Goal: Navigation & Orientation: Understand site structure

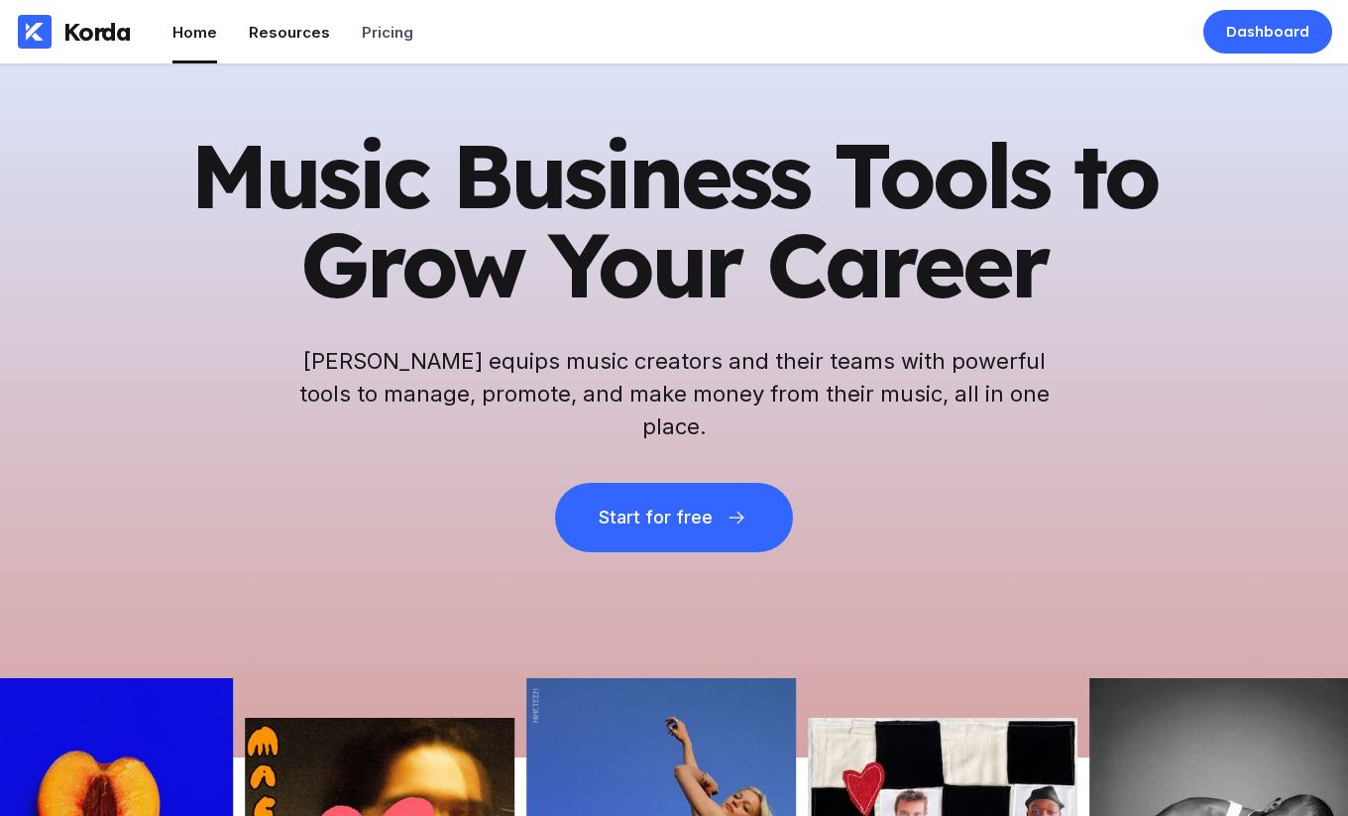
click at [271, 33] on div "Resources" at bounding box center [289, 32] width 81 height 19
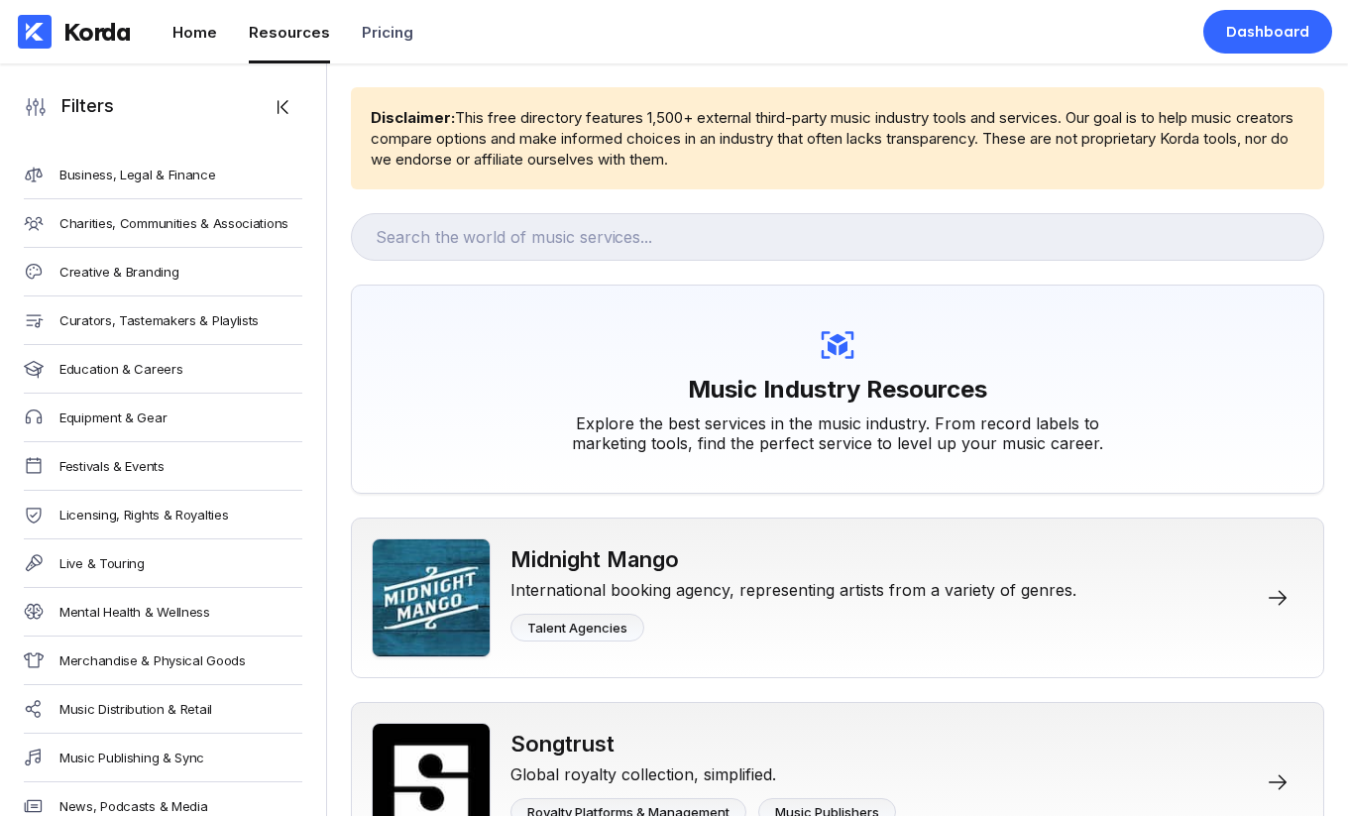
click at [191, 41] on li "Home" at bounding box center [194, 31] width 45 height 63
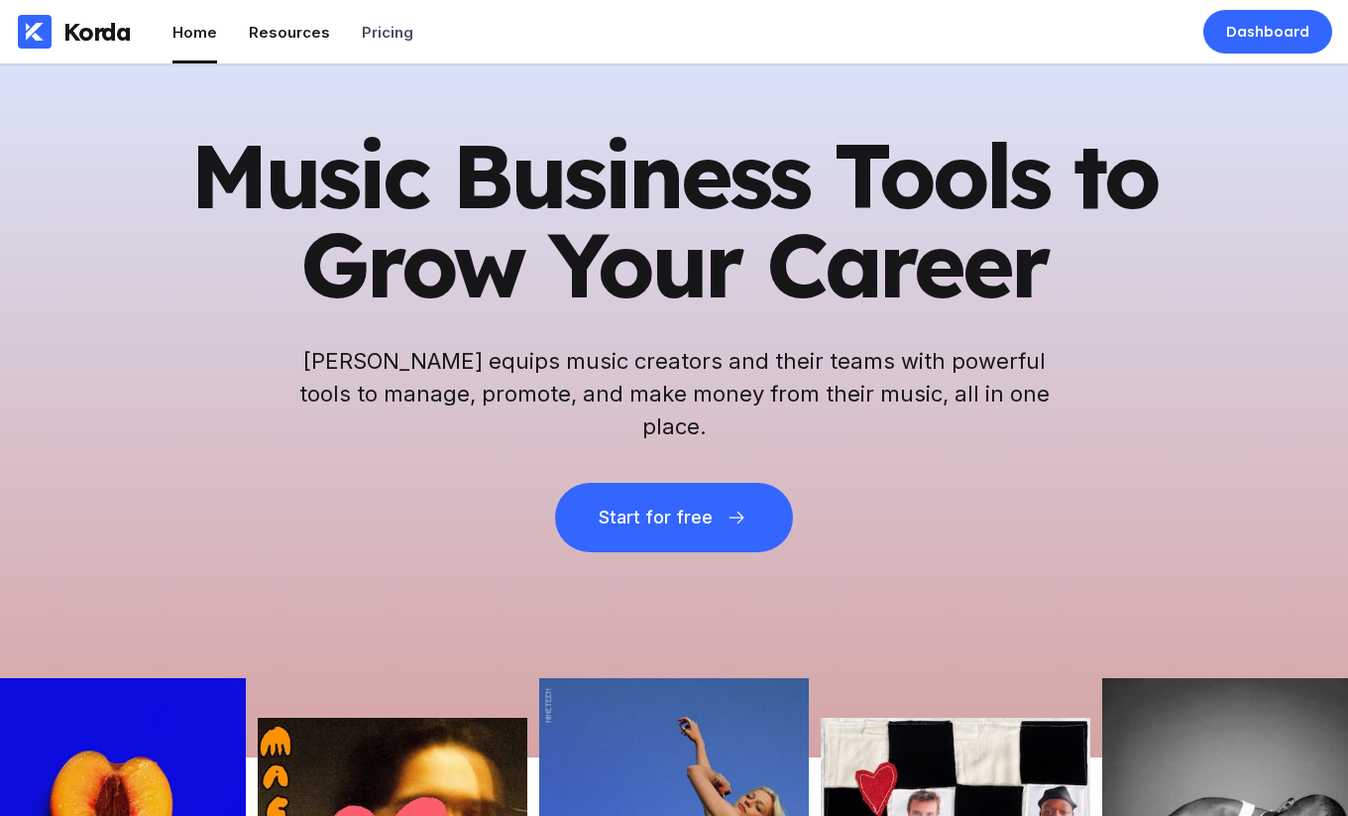
click at [278, 42] on li "Resources" at bounding box center [289, 31] width 81 height 63
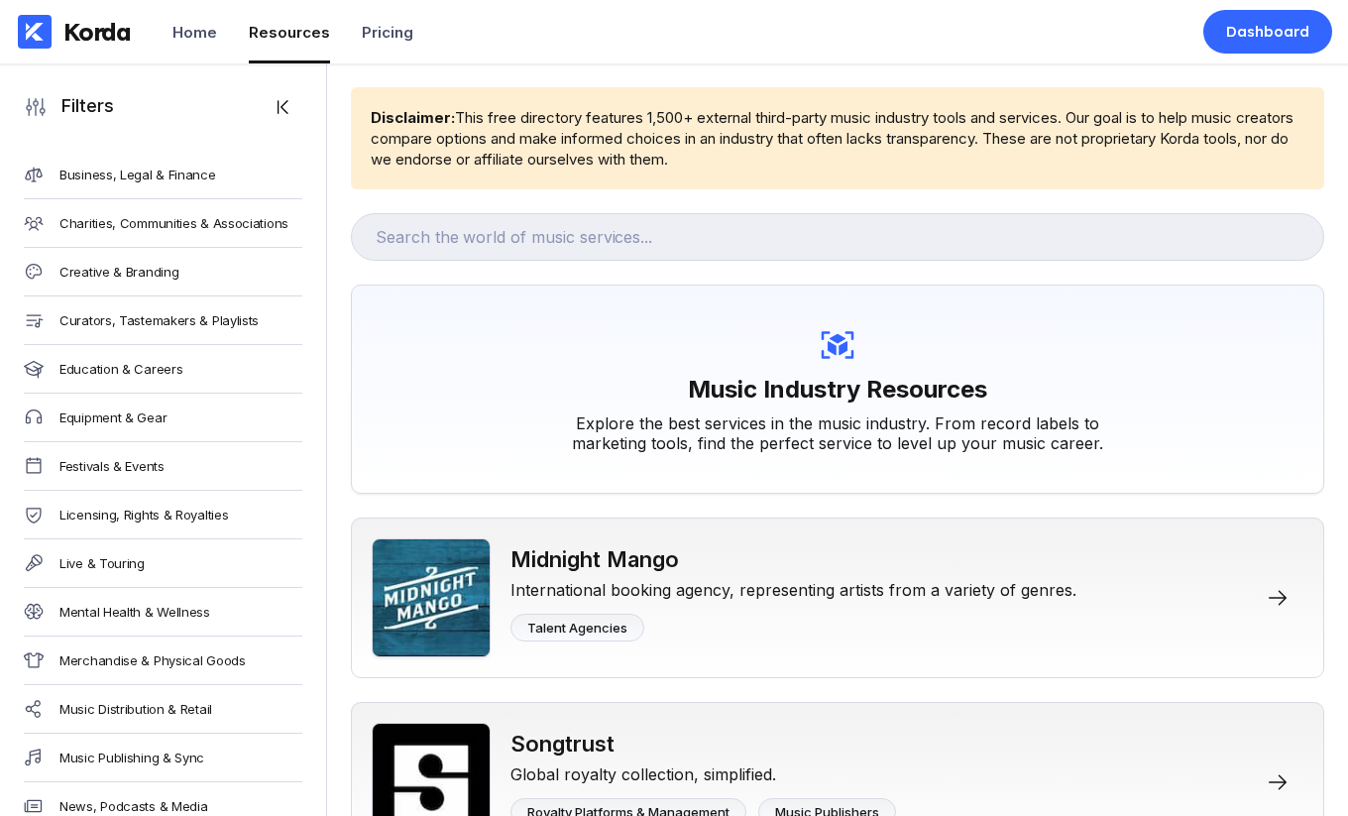
click at [169, 29] on div "Korda Home Resources Pricing" at bounding box center [218, 31] width 437 height 63
click at [197, 29] on div "Home" at bounding box center [194, 32] width 45 height 19
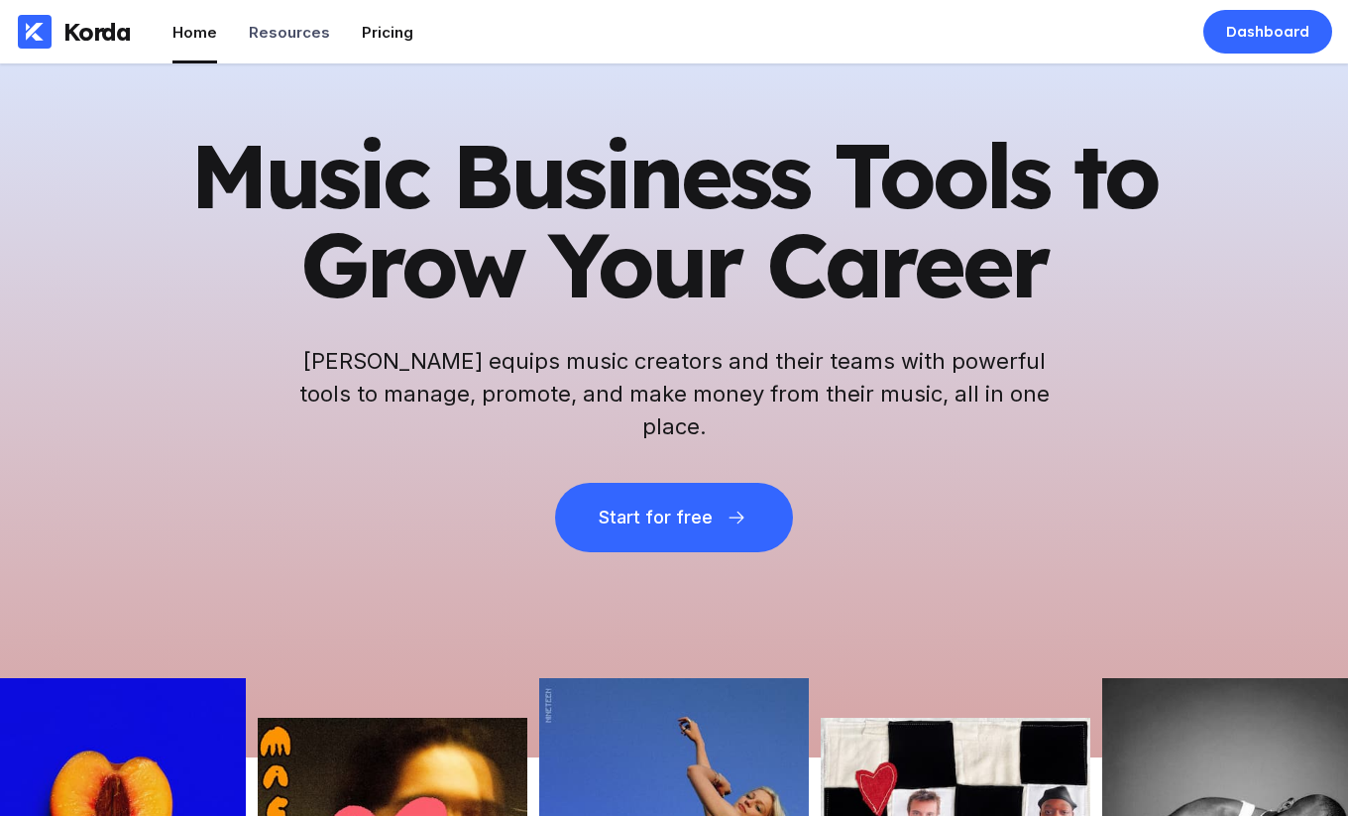
click at [380, 36] on div "Pricing" at bounding box center [388, 32] width 52 height 19
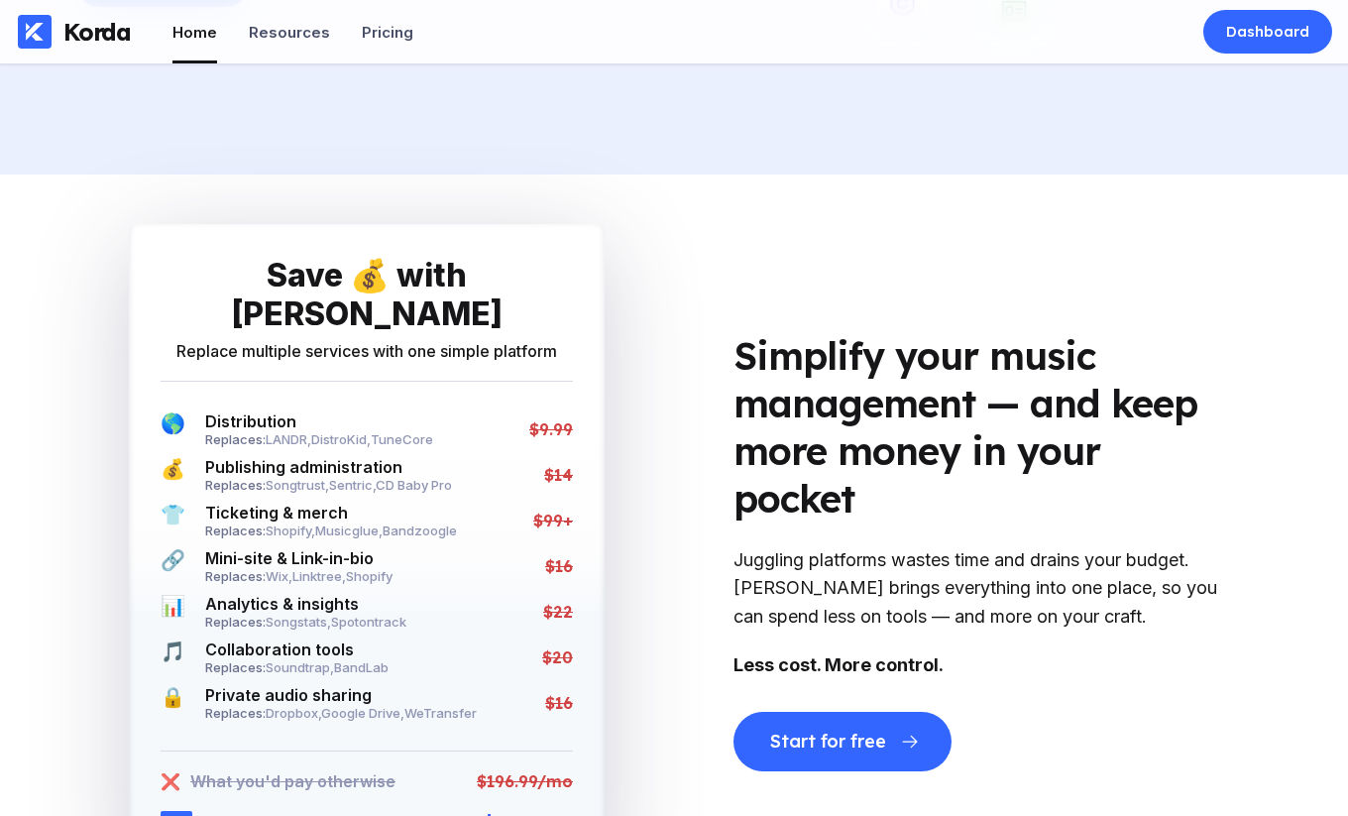
scroll to position [3350, 0]
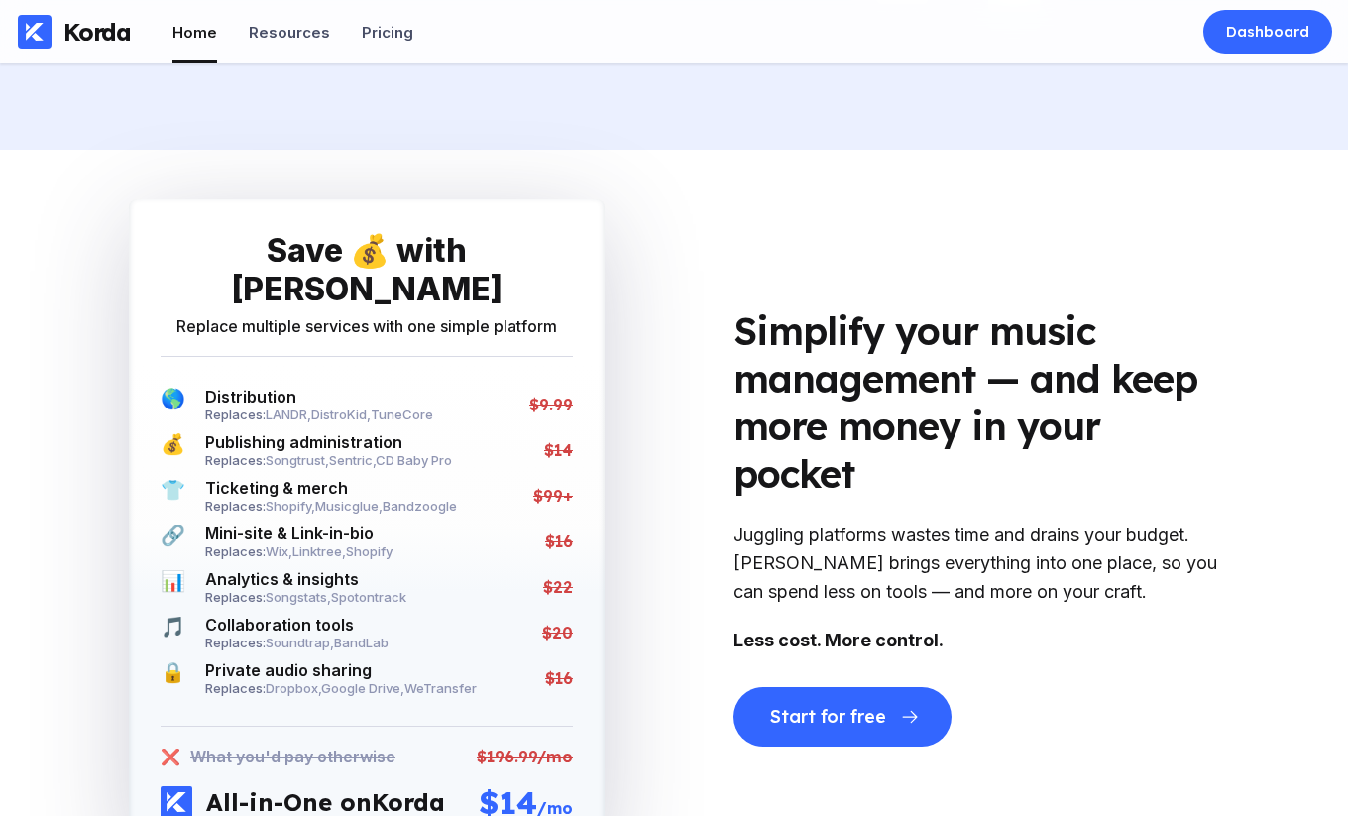
click at [376, 317] on div "Replace multiple services with one simple platform" at bounding box center [366, 326] width 381 height 20
click at [471, 316] on div "Replace multiple services with one simple platform" at bounding box center [366, 326] width 381 height 20
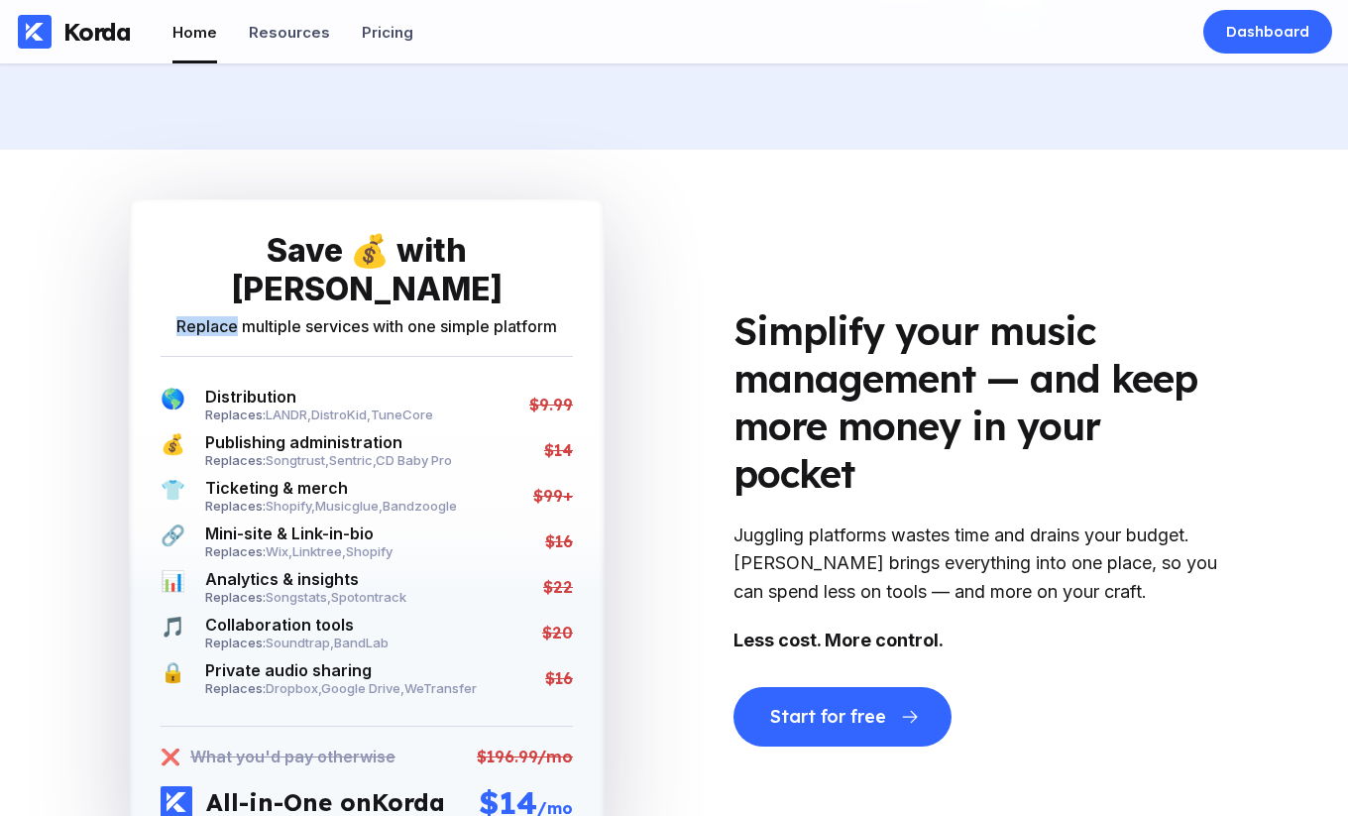
click at [471, 316] on div "Replace multiple services with one simple platform" at bounding box center [366, 326] width 381 height 20
click at [796, 404] on div "Simplify your music management — and keep more money in your pocket" at bounding box center [982, 402] width 496 height 190
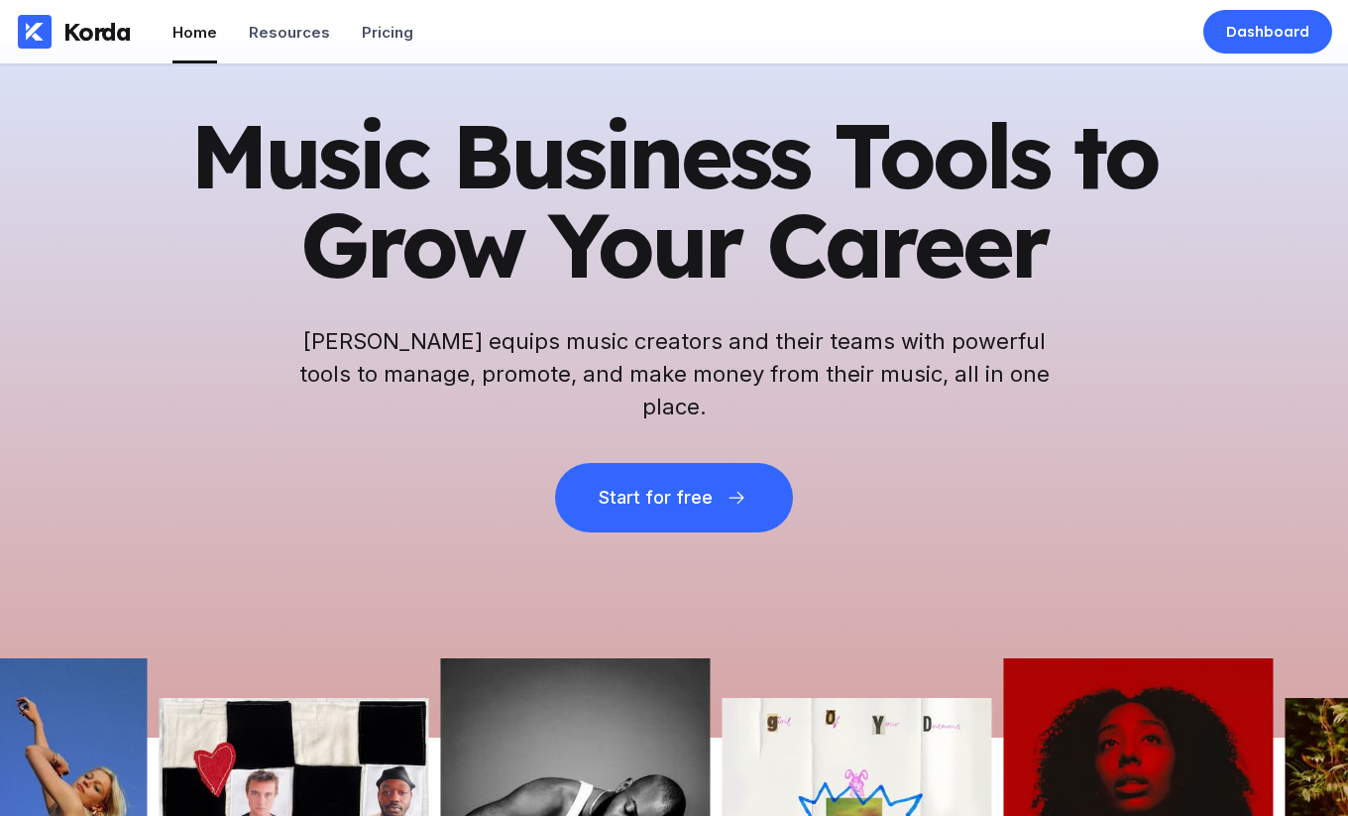
scroll to position [0, 0]
